Goal: Check status: Check status

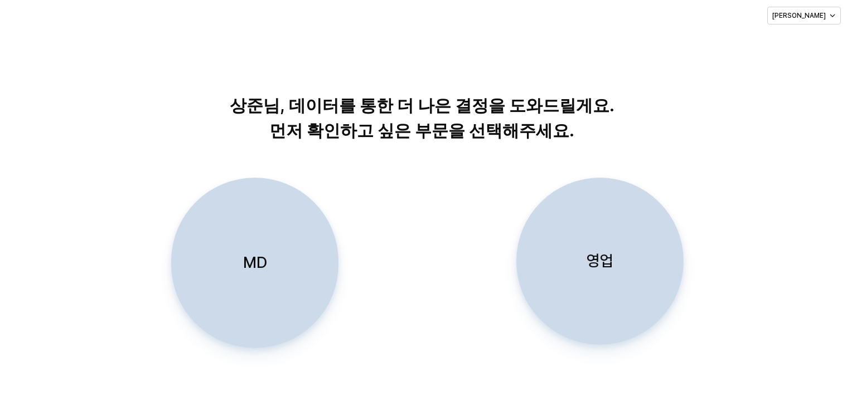
click at [631, 280] on div "영업" at bounding box center [599, 261] width 157 height 166
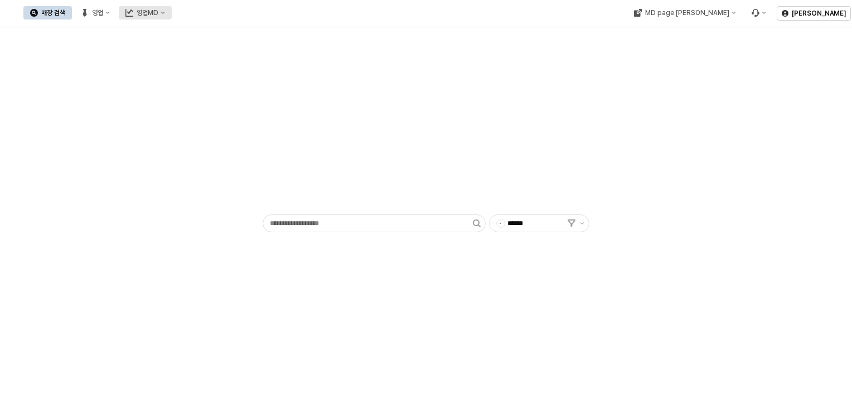
click at [158, 14] on div "영업MD" at bounding box center [148, 13] width 22 height 8
click at [103, 9] on div "영업" at bounding box center [97, 13] width 11 height 8
click at [207, 32] on div "목표매출 달성현황" at bounding box center [219, 33] width 59 height 9
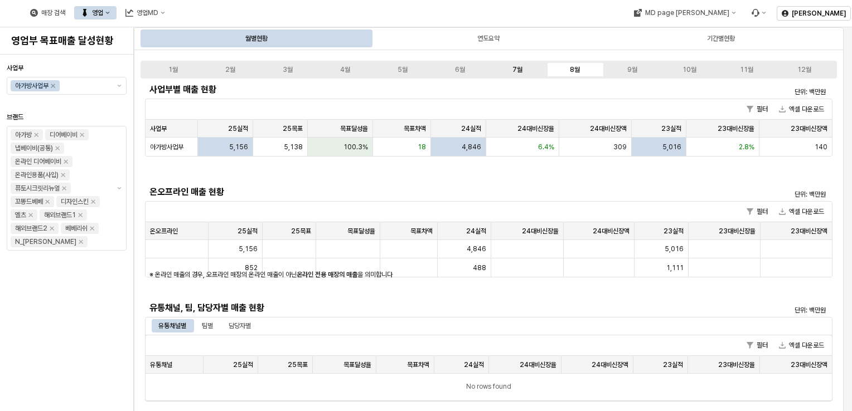
click at [513, 66] on div "7월" at bounding box center [517, 70] width 10 height 8
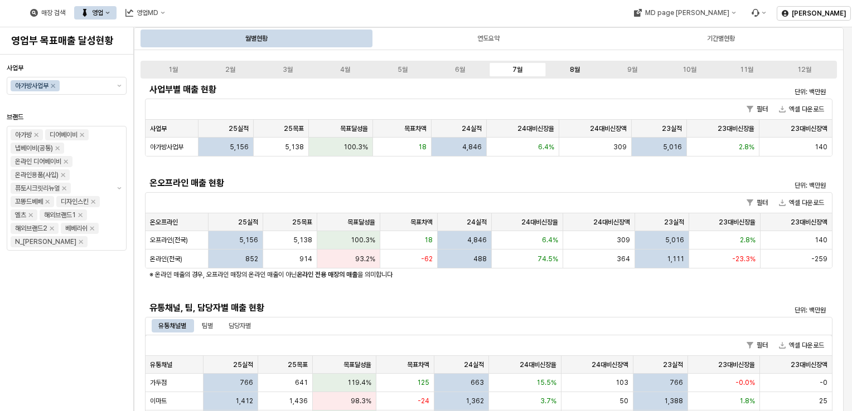
click at [572, 71] on div "8월" at bounding box center [575, 70] width 10 height 8
click at [395, 288] on div "App Frame" at bounding box center [488, 391] width 696 height 624
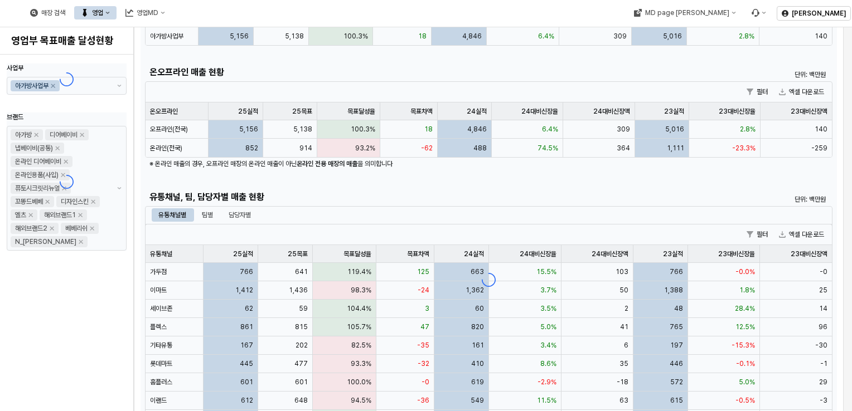
scroll to position [203, 0]
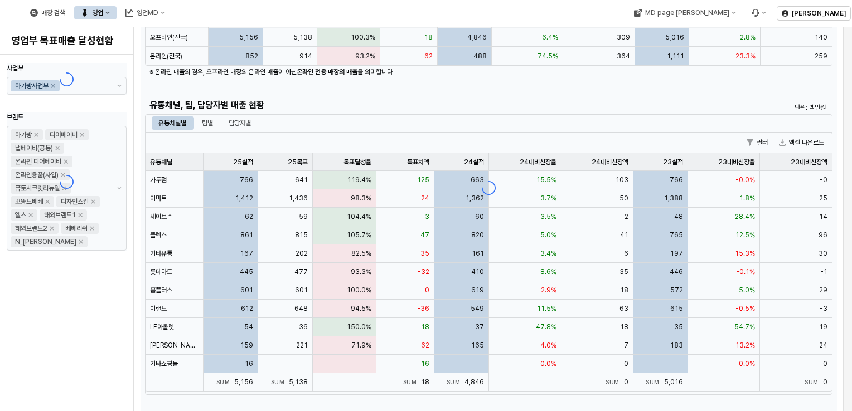
click at [451, 343] on div "App Frame" at bounding box center [488, 188] width 696 height 624
click at [401, 344] on div "App Frame" at bounding box center [488, 188] width 696 height 624
click at [417, 344] on div "-62" at bounding box center [405, 346] width 58 height 18
click at [270, 342] on div "사업부별 매출 현황 단위: 백만원 필터 엑셀 다운로드 사업부 사업부 25실적 25실적 25목표 25목표 목표달성율 목표달성율 목표차액 목표차액…" at bounding box center [488, 188] width 696 height 624
click at [270, 342] on div "App Frame" at bounding box center [488, 188] width 696 height 624
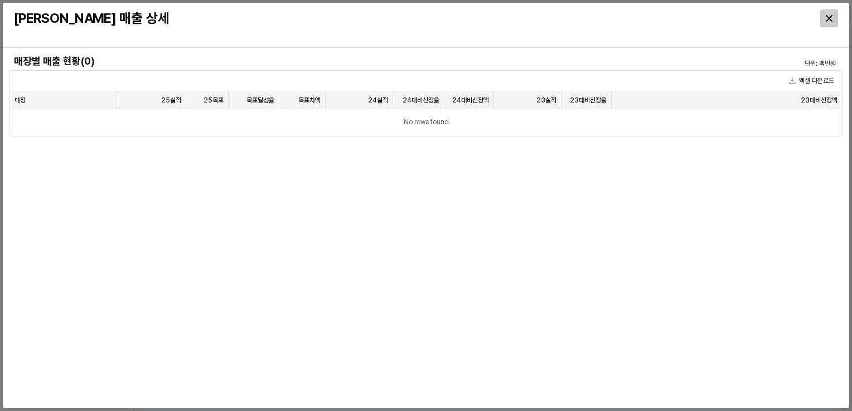
click at [826, 22] on div "Close" at bounding box center [828, 18] width 17 height 17
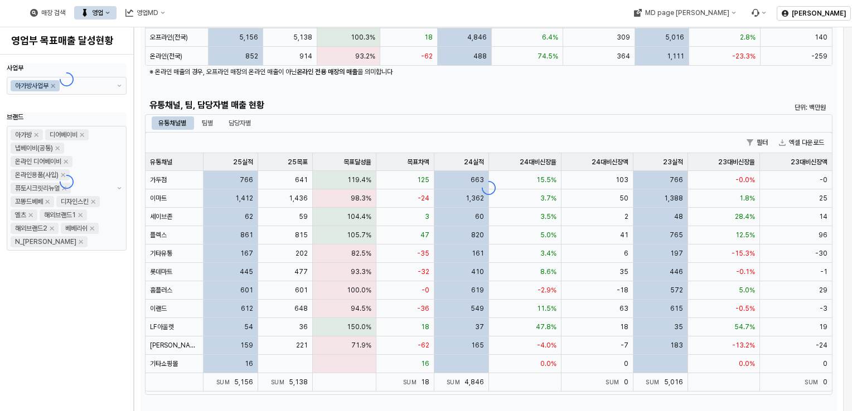
click at [238, 342] on div "App Frame" at bounding box center [488, 188] width 696 height 624
